Goal: Find contact information: Find contact information

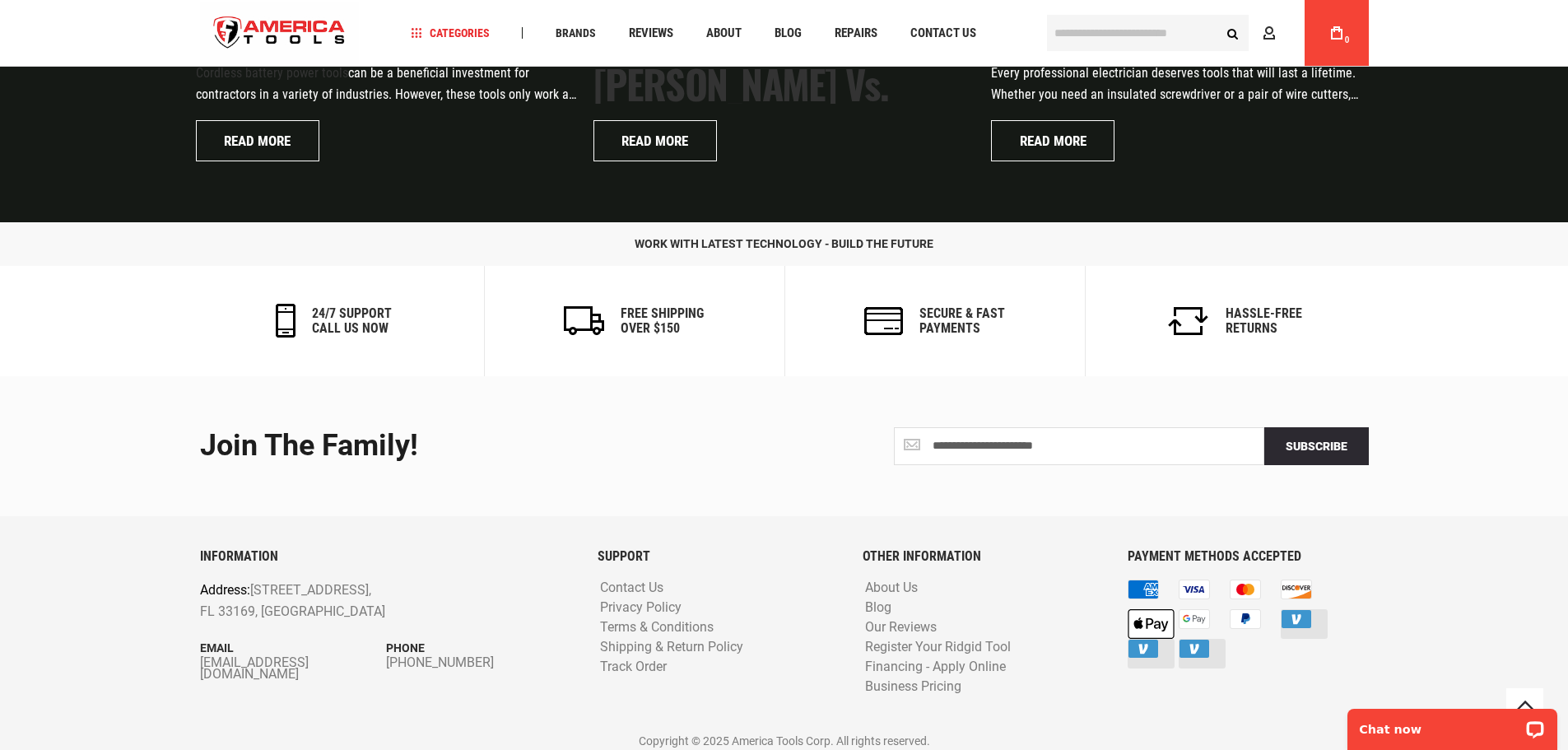
scroll to position [3978, 0]
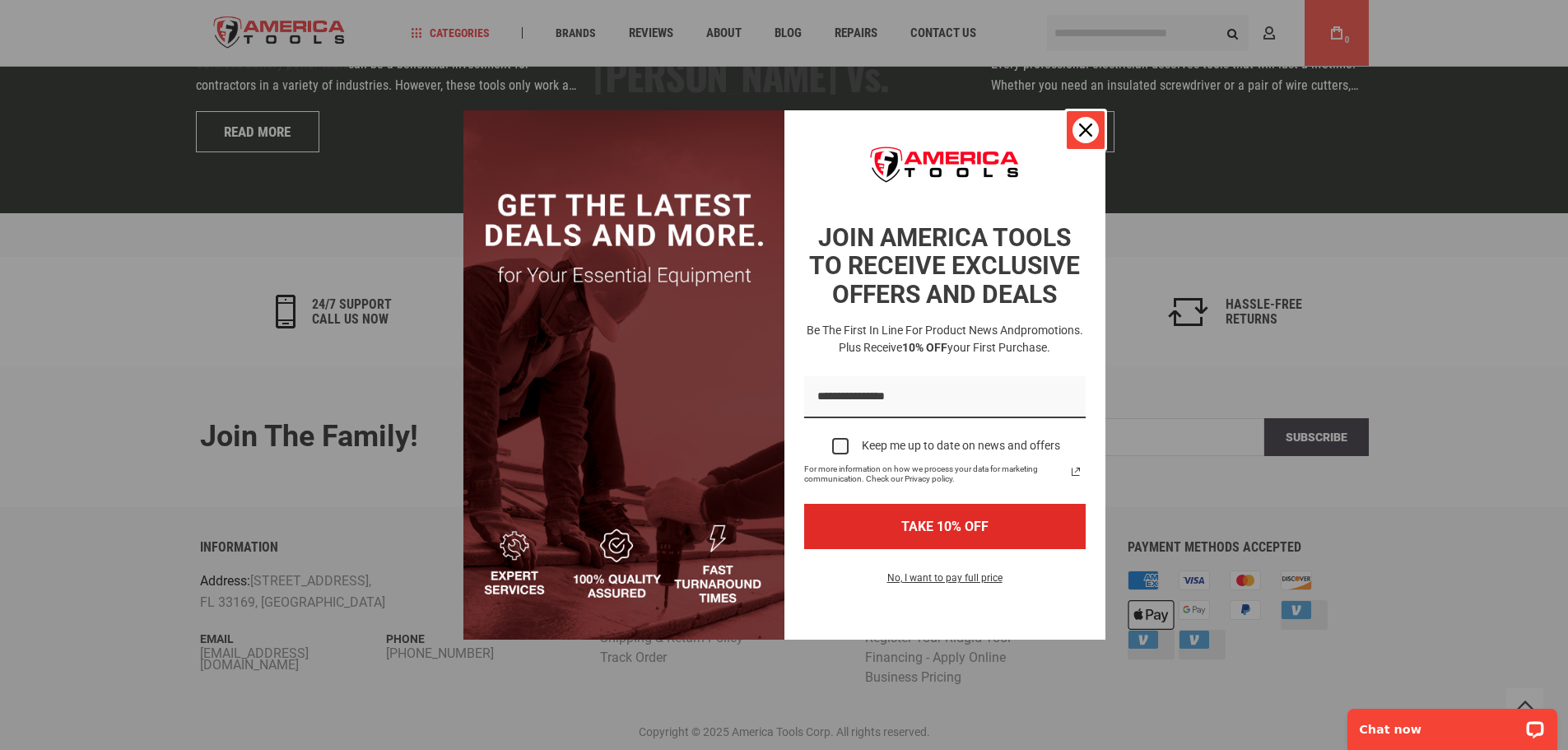
click at [1085, 119] on div "Close" at bounding box center [1085, 130] width 27 height 27
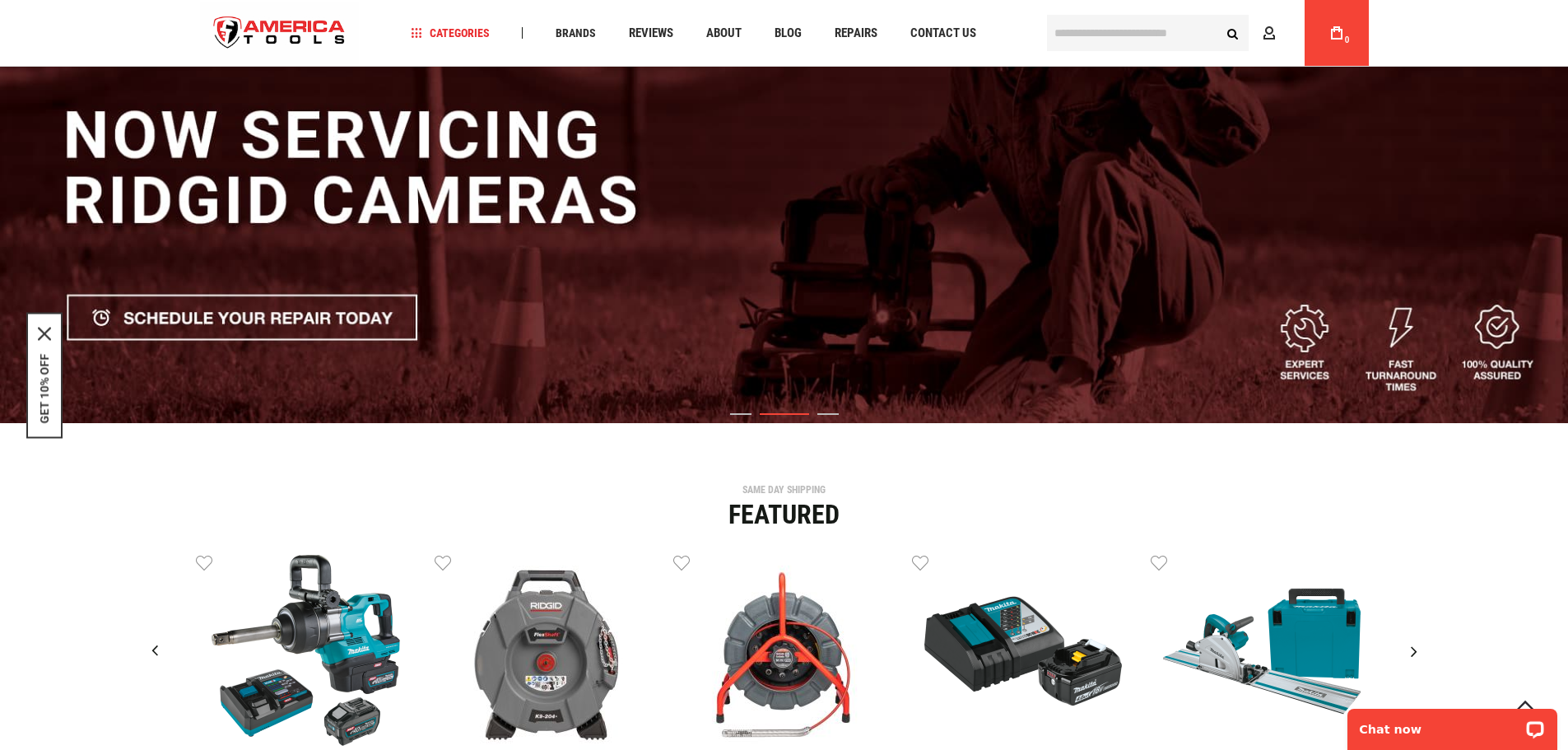
scroll to position [0, 0]
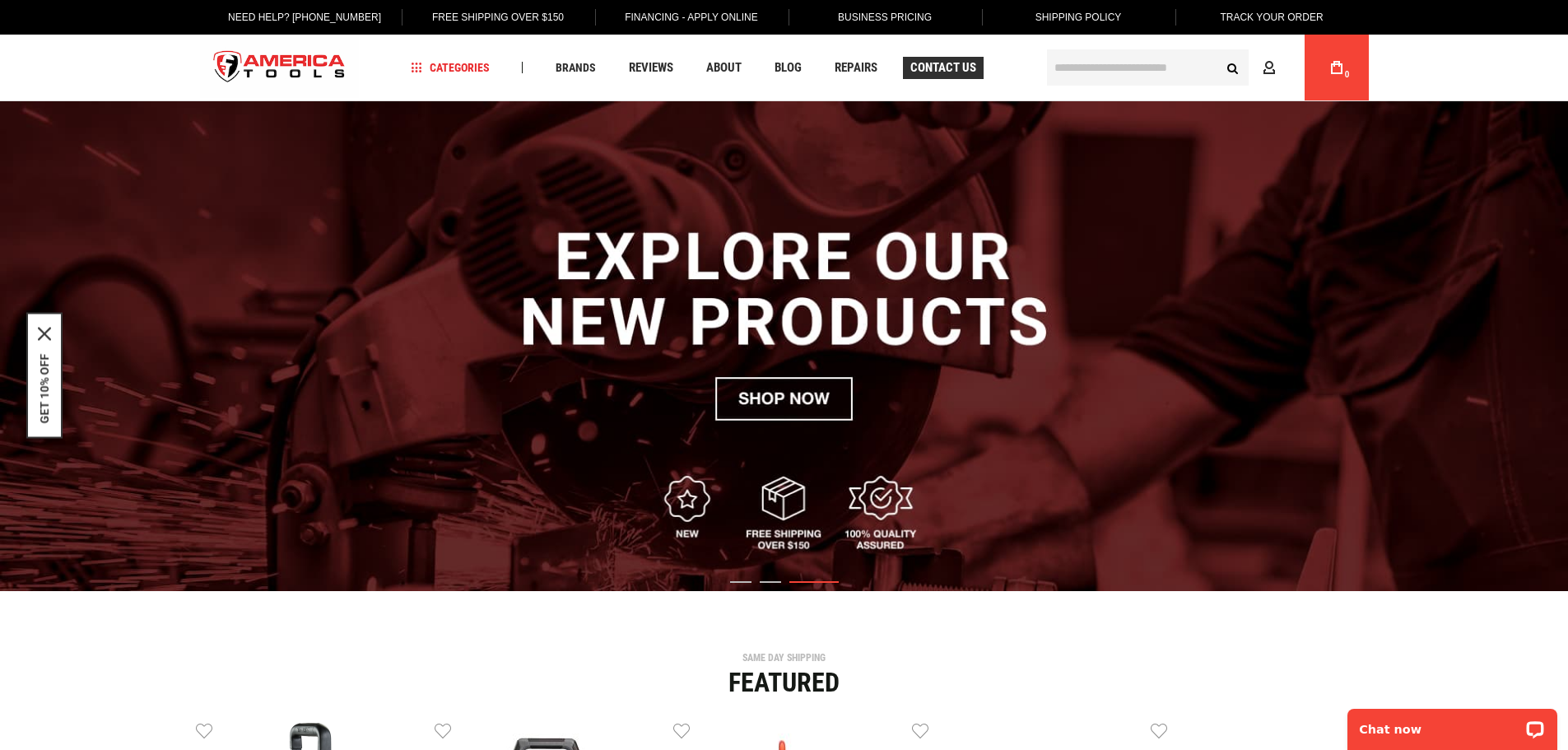
click at [953, 63] on span "Contact Us" at bounding box center [944, 67] width 66 height 12
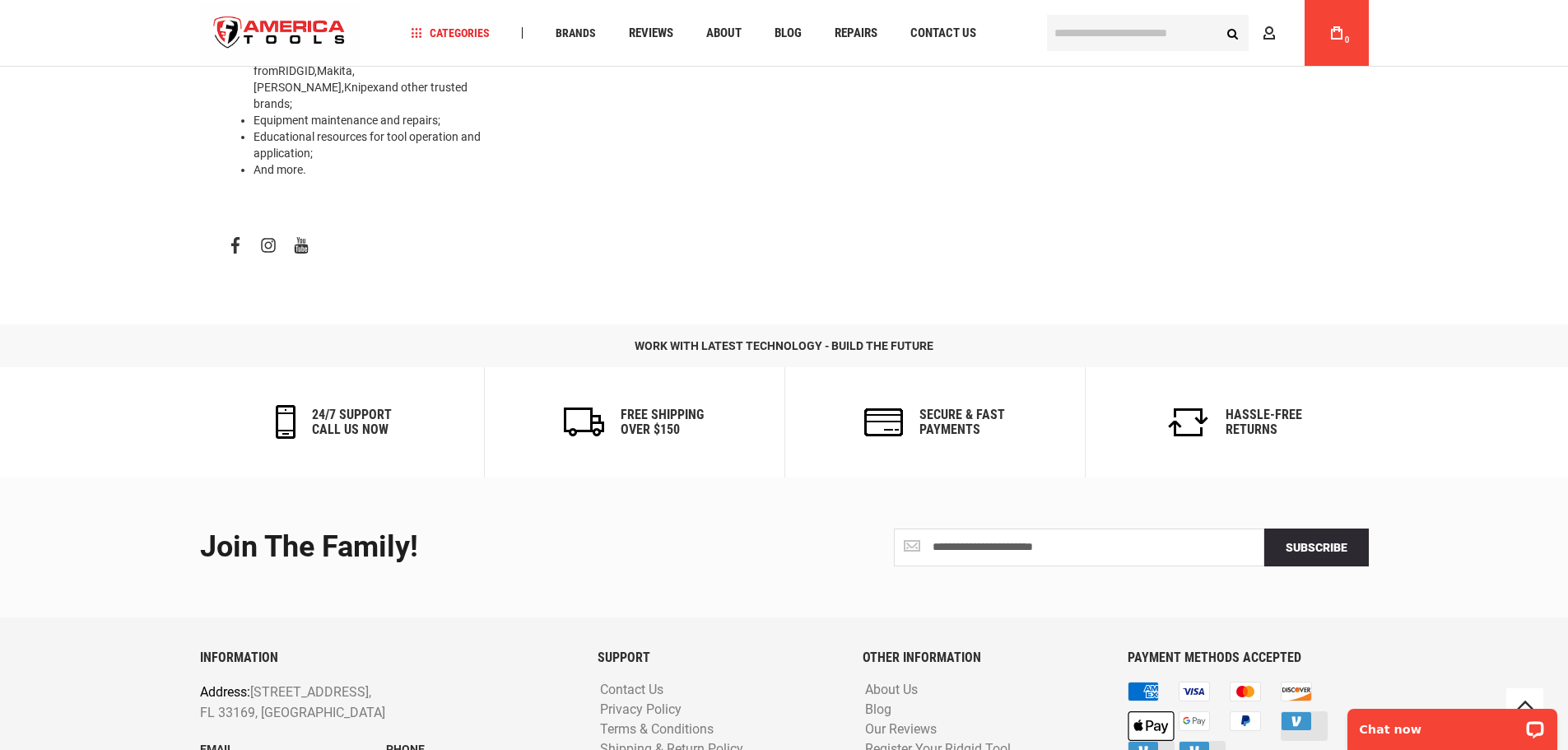
scroll to position [810, 0]
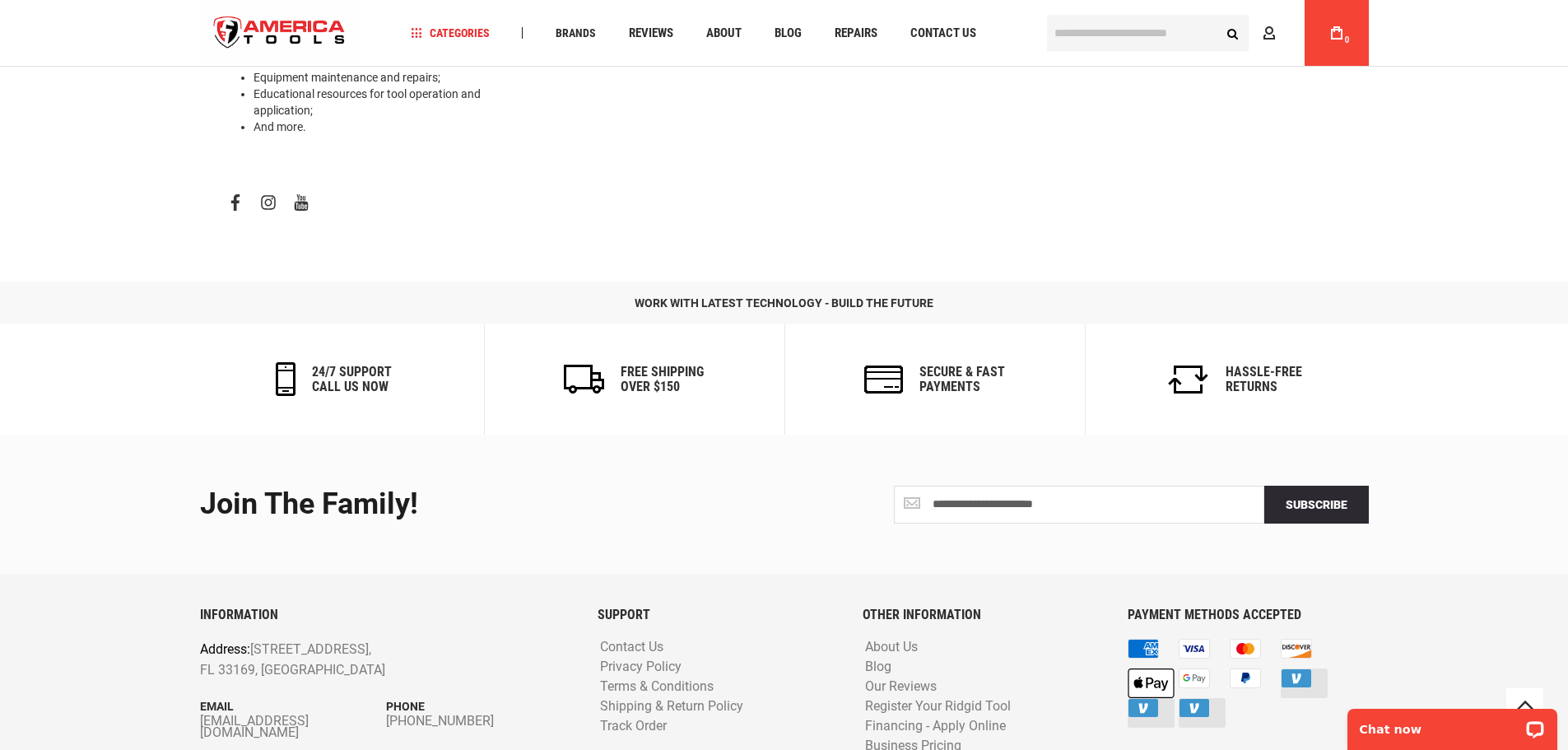
click at [233, 188] on link "facebook" at bounding box center [235, 202] width 29 height 28
